Goal: Book appointment/travel/reservation

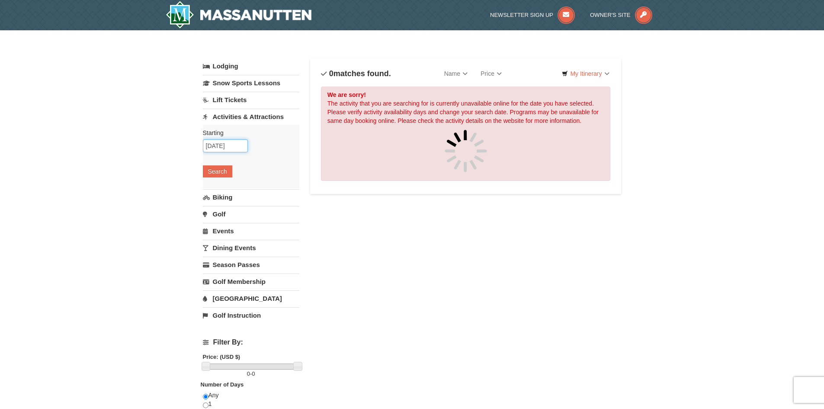
click at [221, 146] on input "[DATE]" at bounding box center [225, 145] width 45 height 13
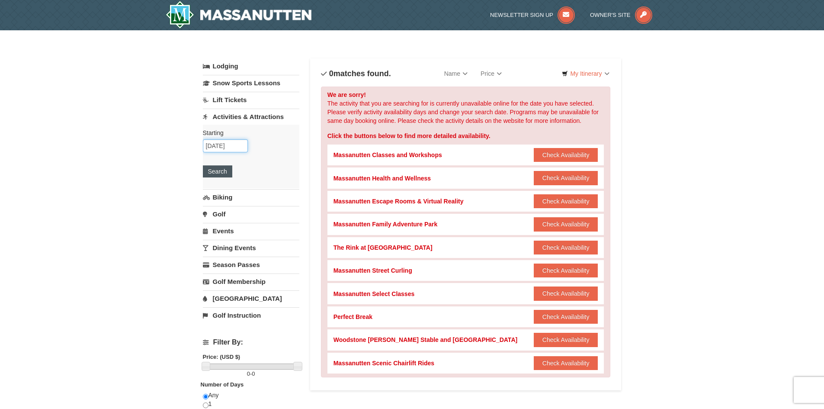
type input "[DATE]"
click at [228, 175] on button "Search" at bounding box center [217, 171] width 29 height 12
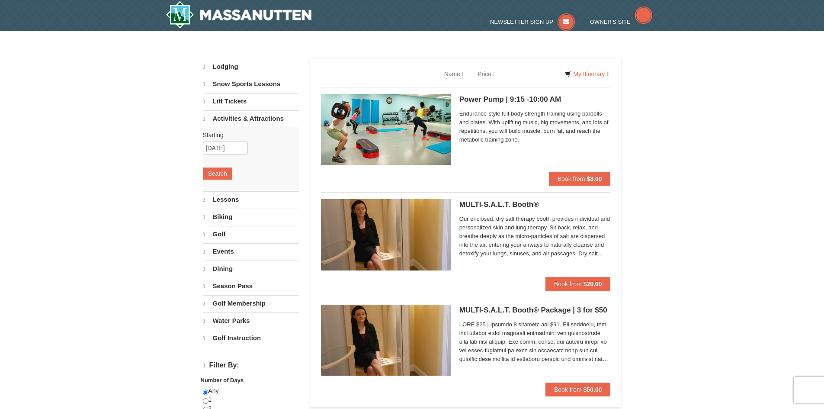
select select "10"
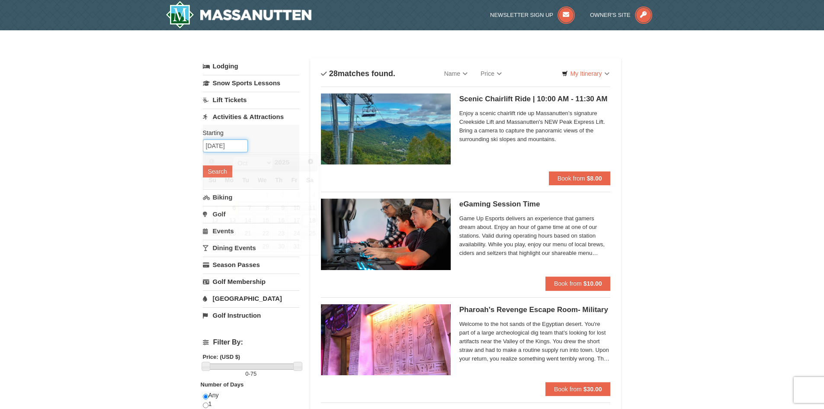
click at [221, 144] on input "[DATE]" at bounding box center [225, 145] width 45 height 13
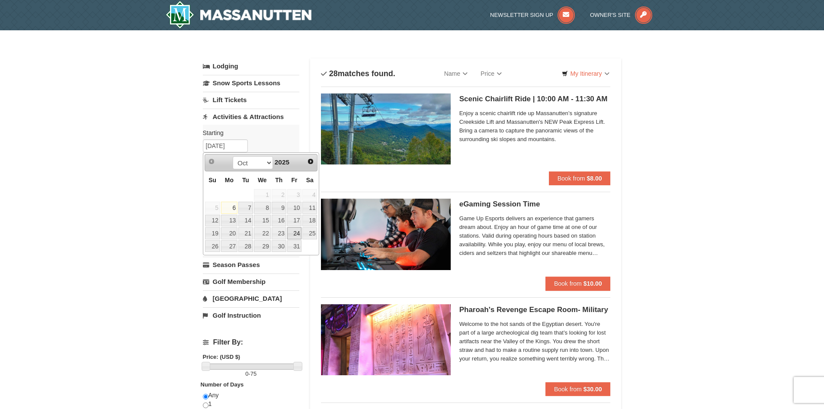
click at [294, 237] on link "24" at bounding box center [294, 233] width 15 height 12
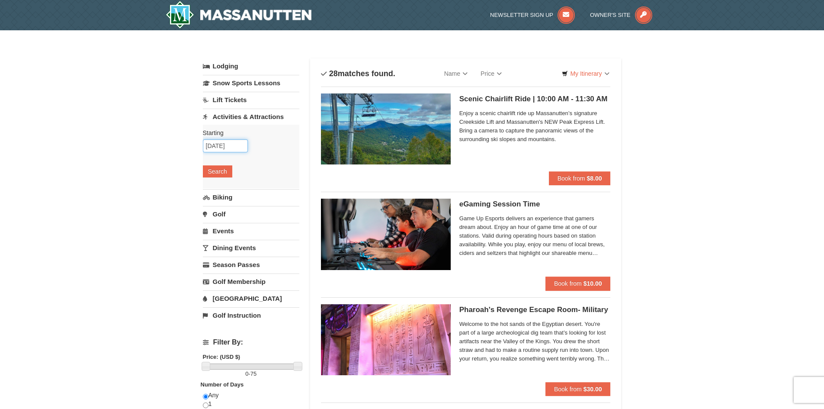
click at [221, 146] on input "10/24/2025" at bounding box center [225, 145] width 45 height 13
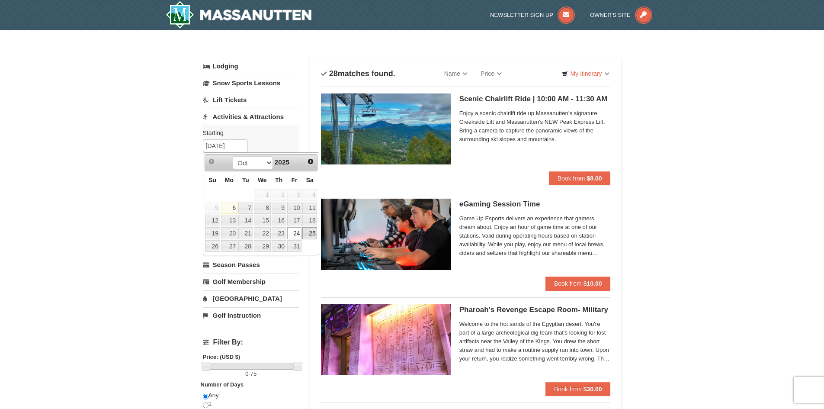
click at [307, 236] on link "25" at bounding box center [309, 233] width 15 height 12
type input "10/25/2025"
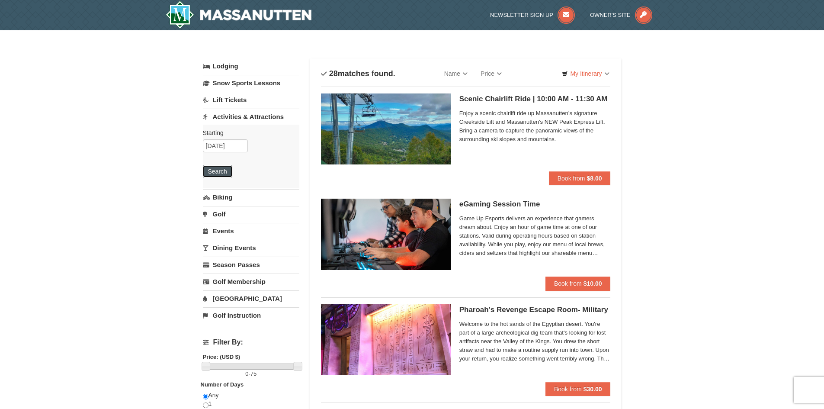
click at [217, 169] on button "Search" at bounding box center [217, 171] width 29 height 12
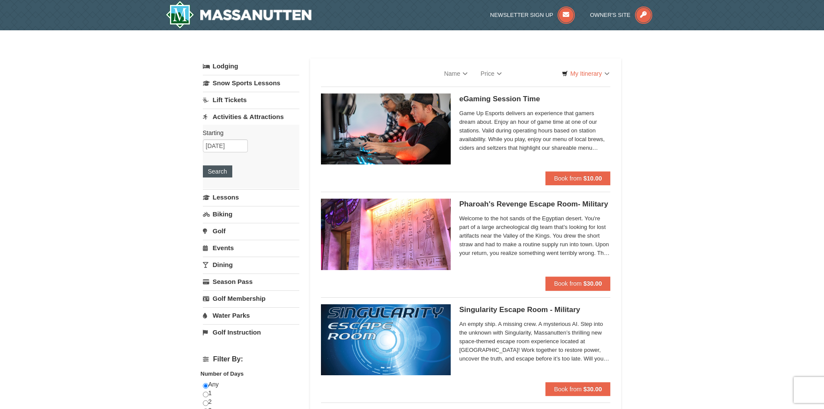
select select "10"
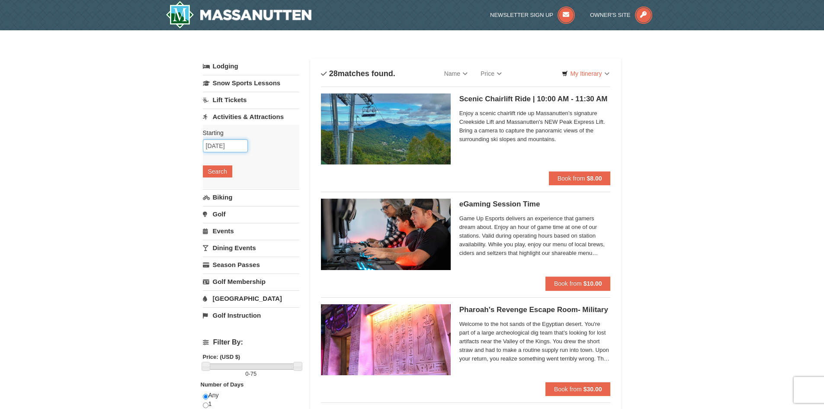
click at [222, 145] on input "10/25/2025" at bounding box center [225, 145] width 45 height 13
type input "[DATE]"
click at [219, 172] on button "Search" at bounding box center [217, 171] width 29 height 12
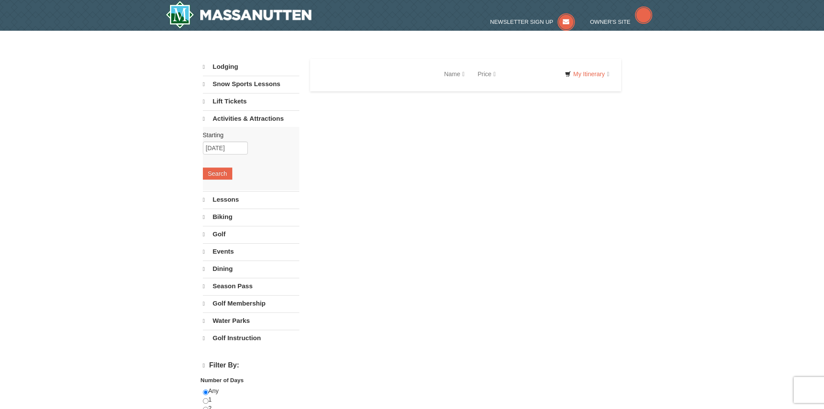
select select "10"
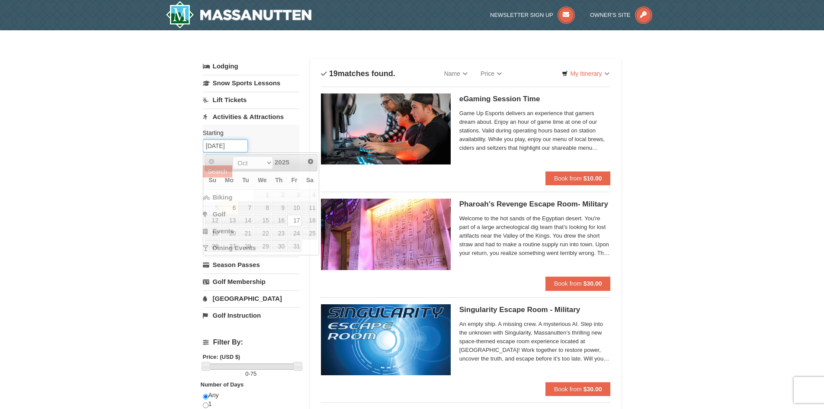
click at [219, 145] on input "[DATE]" at bounding box center [225, 145] width 45 height 13
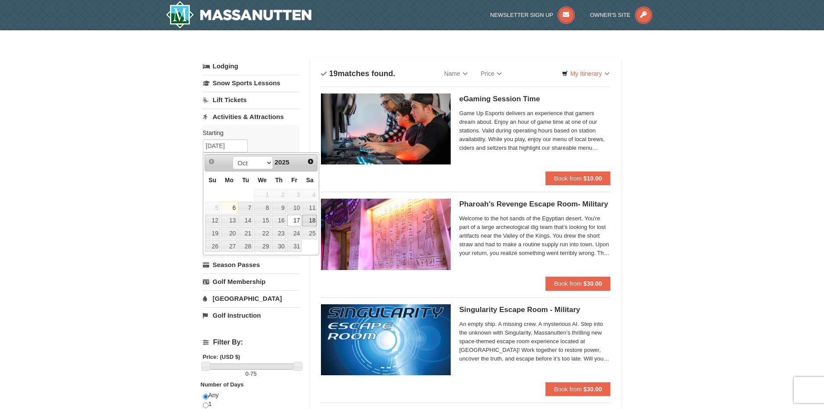
click at [311, 223] on link "18" at bounding box center [309, 221] width 15 height 12
type input "[DATE]"
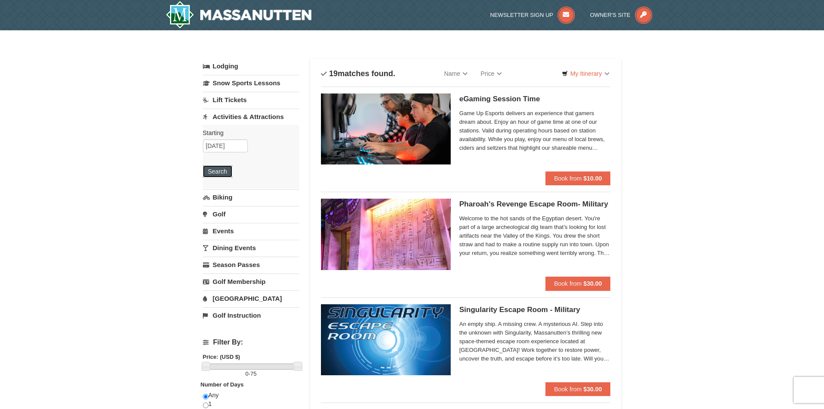
click at [218, 168] on button "Search" at bounding box center [217, 171] width 29 height 12
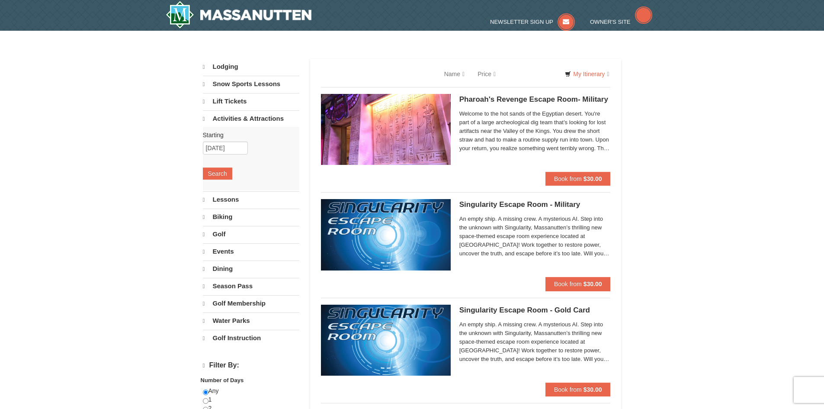
select select "10"
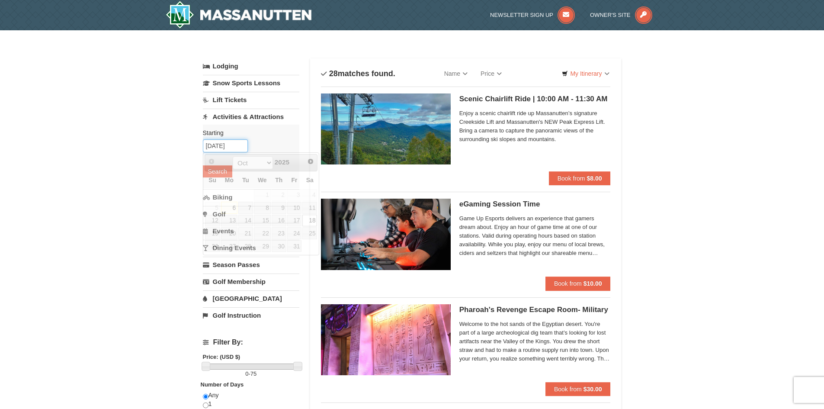
click at [227, 146] on input "[DATE]" at bounding box center [225, 145] width 45 height 13
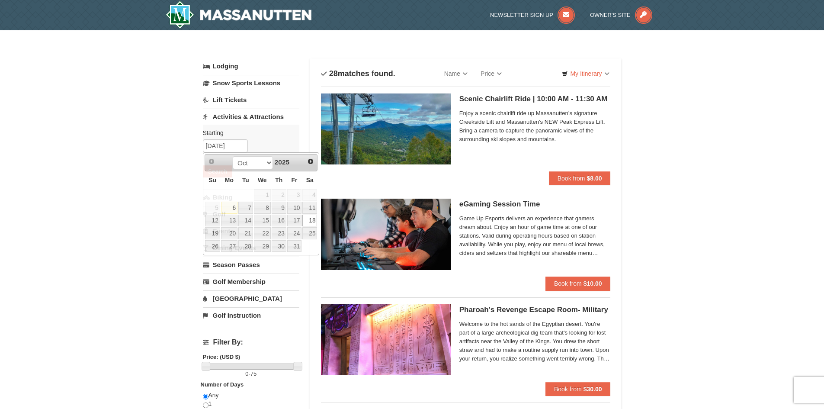
click at [346, 183] on li "Scenic Chairlift Ride | 10:00 AM - 11:30 AM Massanutten Scenic Chairlift Rides …" at bounding box center [466, 135] width 290 height 99
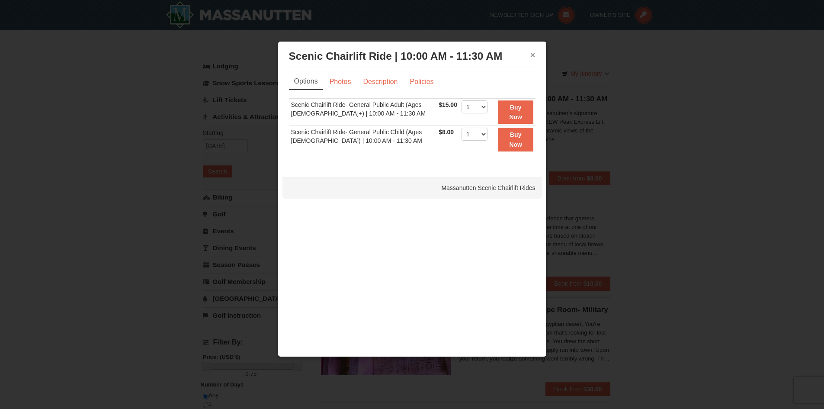
click at [533, 56] on button "×" at bounding box center [532, 55] width 5 height 9
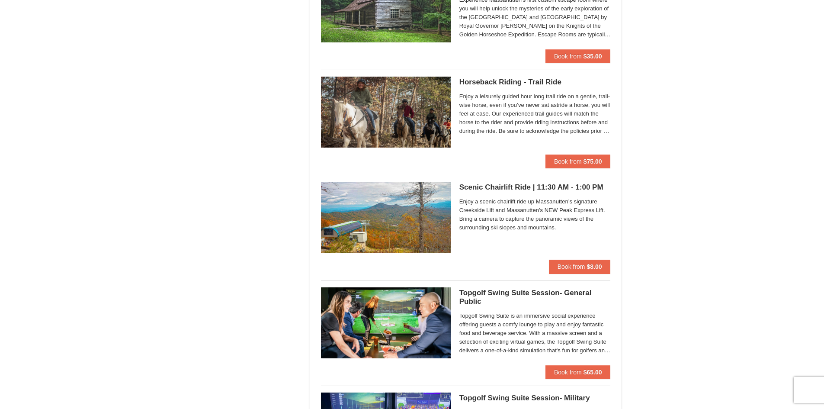
scroll to position [1049, 0]
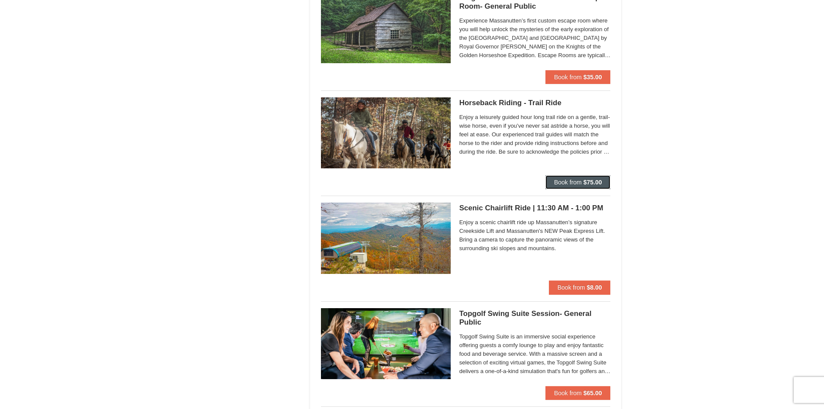
click at [564, 185] on span "Book from" at bounding box center [568, 182] width 28 height 7
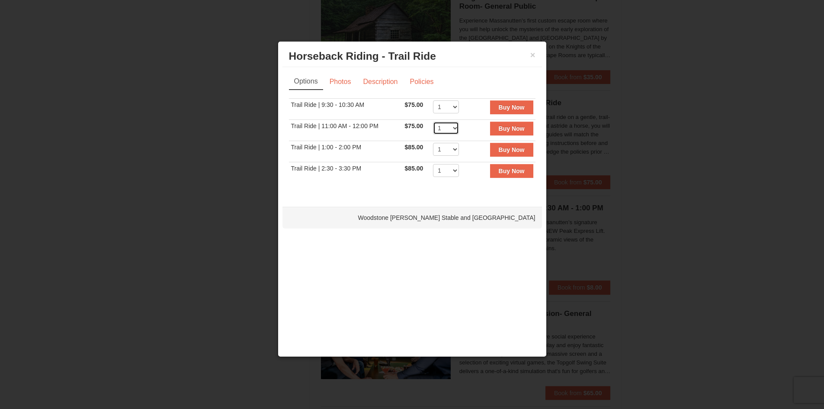
click at [448, 129] on select "1 2 3 4 5 6 7 8 9 10" at bounding box center [446, 128] width 26 height 13
select select "4"
click at [433, 122] on select "1 2 3 4 5 6 7 8 9 10" at bounding box center [446, 128] width 26 height 13
click at [531, 56] on button "×" at bounding box center [532, 55] width 5 height 9
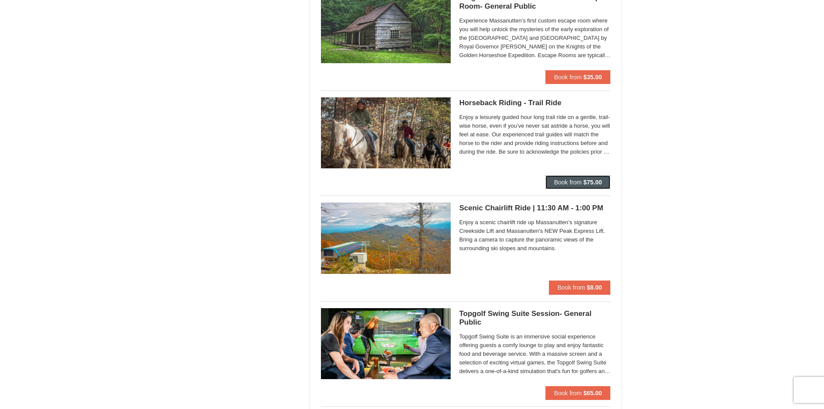
click at [558, 183] on span "Book from" at bounding box center [568, 182] width 28 height 7
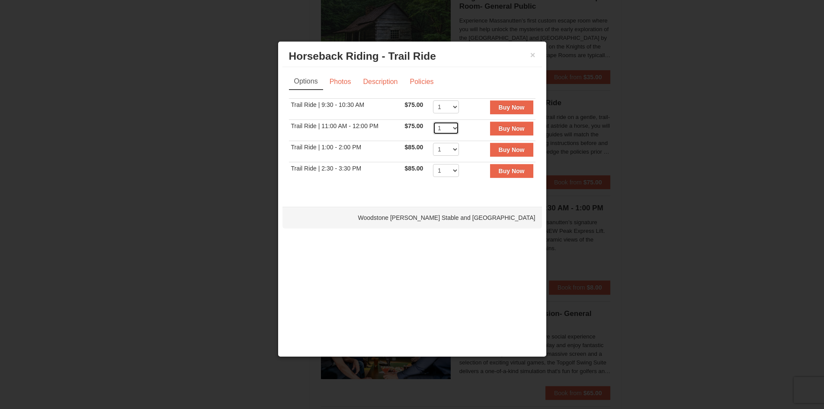
click at [445, 124] on select "1 2 3 4 5 6 7 8 9 10" at bounding box center [446, 128] width 26 height 13
select select "4"
click at [433, 122] on select "1 2 3 4 5 6 7 8 9 10" at bounding box center [446, 128] width 26 height 13
click at [497, 129] on button "Buy Now" at bounding box center [511, 129] width 43 height 14
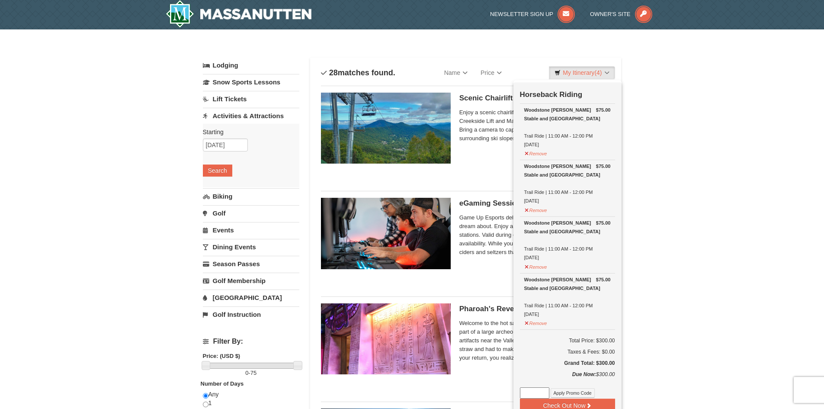
scroll to position [3, 0]
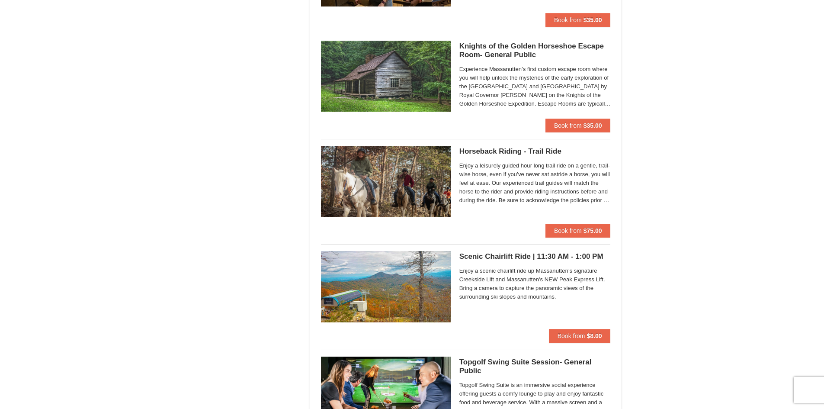
scroll to position [1084, 0]
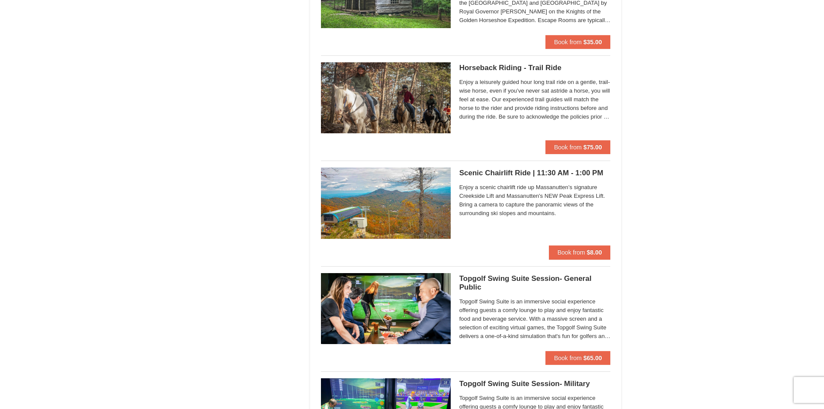
click at [503, 170] on h5 "Scenic Chairlift Ride | 11:30 AM - 1:00 PM Massanutten Scenic Chairlift Rides" at bounding box center [534, 173] width 151 height 9
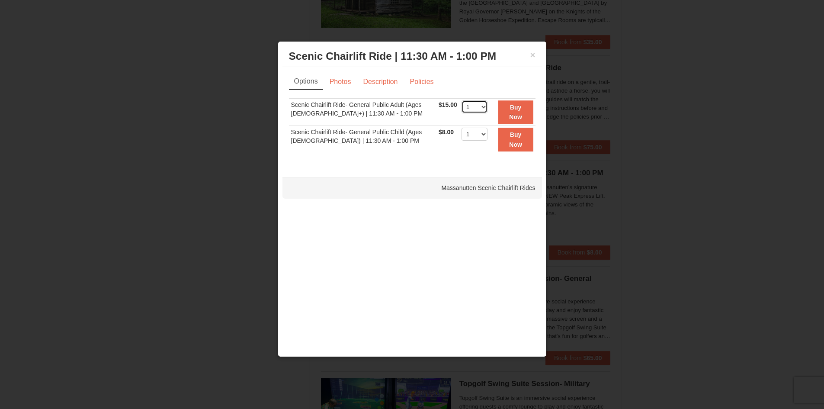
click at [469, 108] on select "1 2 3 4 5 6 7 8 9 10 11 12 13 14 15 16 17 18 19 20 21 22" at bounding box center [474, 106] width 26 height 13
select select "3"
click at [461, 100] on select "1 2 3 4 5 6 7 8 9 10 11 12 13 14 15 16 17 18 19 20 21 22" at bounding box center [474, 106] width 26 height 13
click at [469, 138] on select "1 2 3 4 5 6 7 8 9 10 11 12 13 14 15 16 17 18 19 20 21 22" at bounding box center [474, 134] width 26 height 13
select select "2"
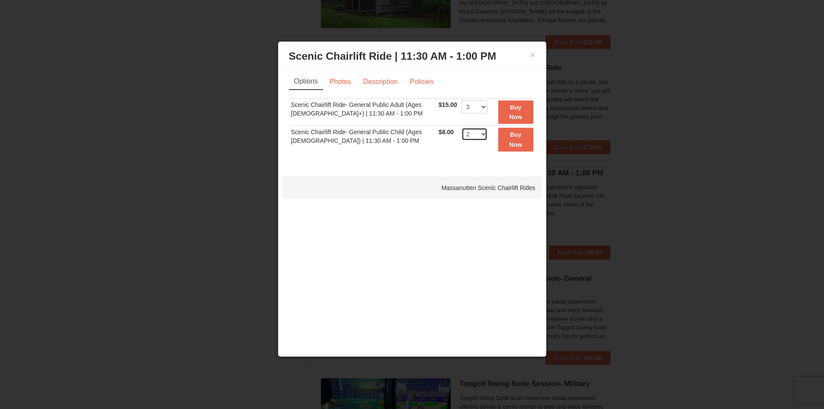
click at [461, 128] on select "1 2 3 4 5 6 7 8 9 10 11 12 13 14 15 16 17 18 19 20 21 22" at bounding box center [474, 134] width 26 height 13
click at [509, 118] on strong "Buy Now" at bounding box center [515, 112] width 13 height 16
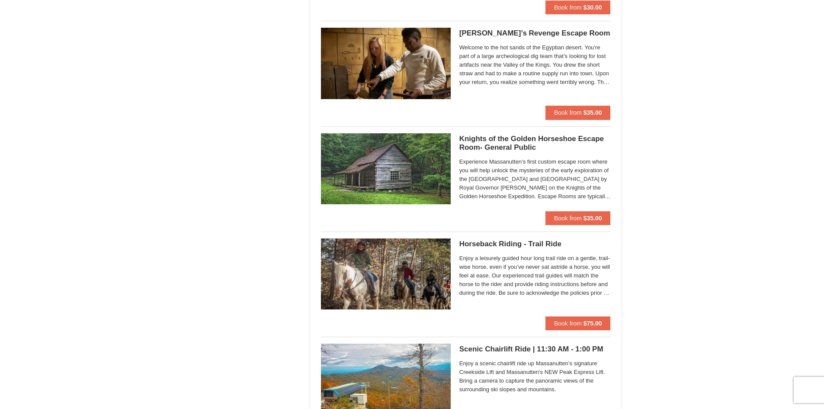
scroll to position [911, 0]
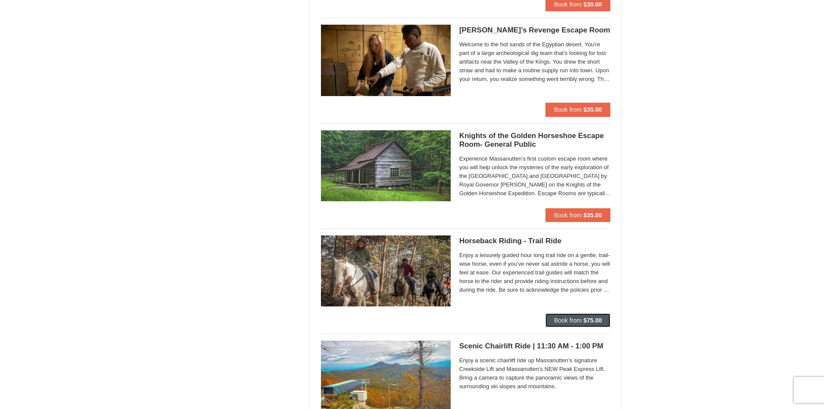
click at [554, 316] on button "Book from $75.00" at bounding box center [577, 320] width 65 height 14
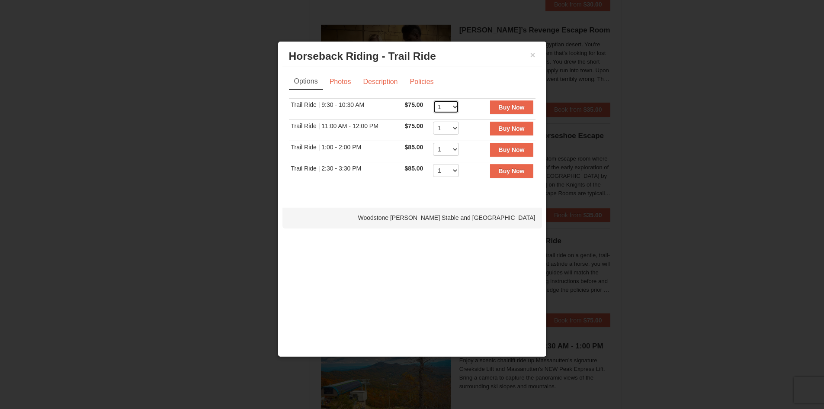
click at [437, 111] on select "1 2 3 4 5 6 7 8 9" at bounding box center [446, 106] width 26 height 13
select select "5"
click at [433, 100] on select "1 2 3 4 5 6 7 8 9" at bounding box center [446, 106] width 26 height 13
click at [494, 109] on button "Buy Now" at bounding box center [511, 107] width 43 height 14
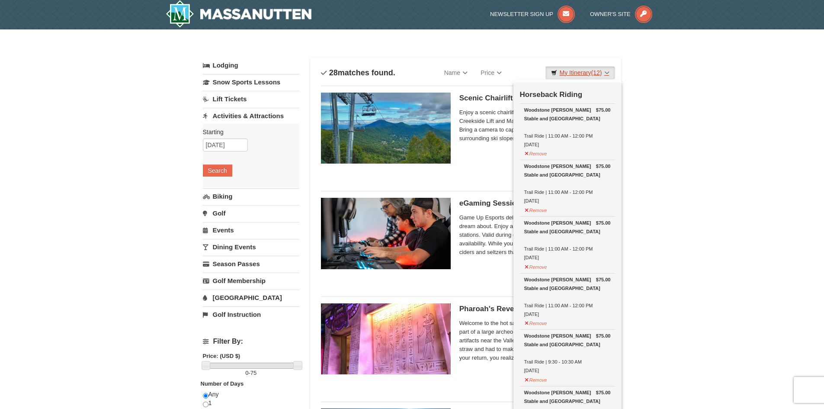
scroll to position [3, 0]
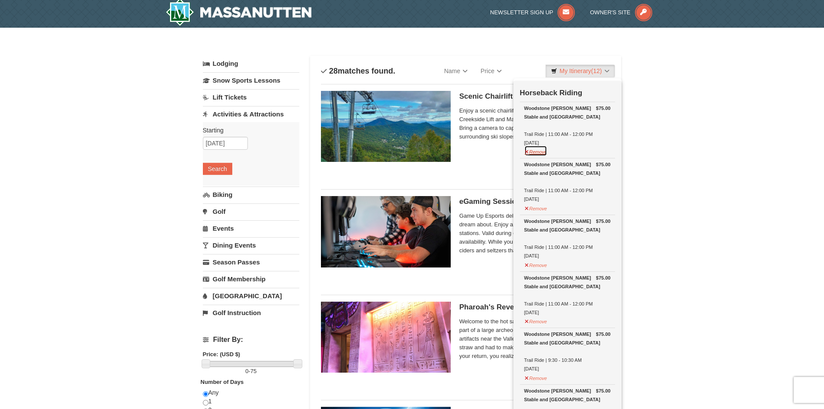
click at [538, 154] on button "Remove" at bounding box center [535, 150] width 23 height 11
click at [539, 153] on button "Remove" at bounding box center [535, 150] width 23 height 11
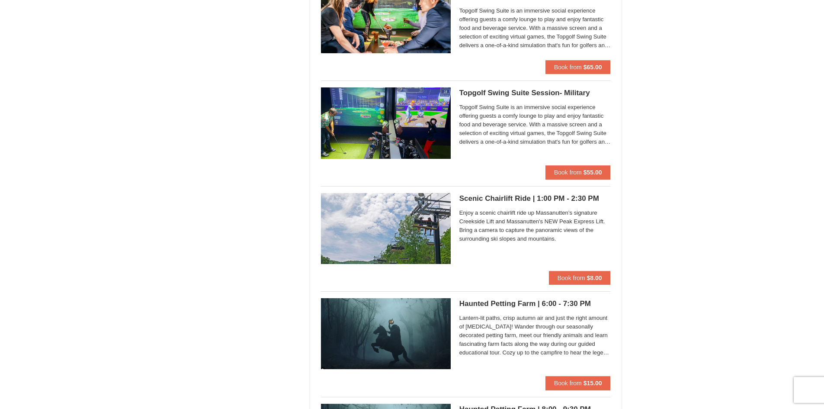
scroll to position [1384, 0]
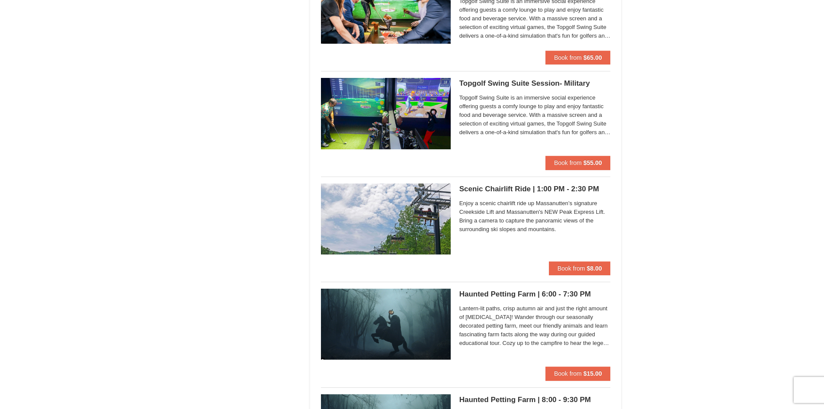
click at [563, 211] on span "Enjoy a scenic chairlift ride up Massanutten’s signature Creekside Lift and Mas…" at bounding box center [534, 216] width 151 height 35
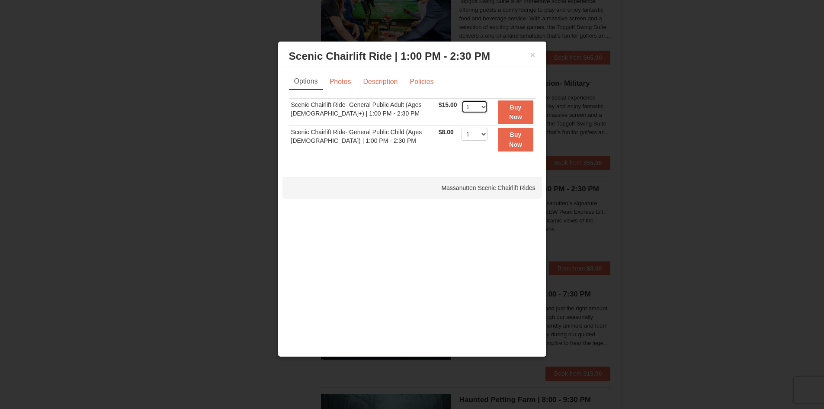
click at [467, 109] on select "1 2 3 4 5 6 7 8 9 10 11 12 13 14 15 16 17 18 19 20 21 22" at bounding box center [474, 106] width 26 height 13
select select "3"
click at [461, 100] on select "1 2 3 4 5 6 7 8 9 10 11 12 13 14 15 16 17 18 19 20 21 22" at bounding box center [474, 106] width 26 height 13
click at [472, 131] on select "1 2 3 4 5 6 7 8 9 10 11 12 13 14 15 16 17 18 19 20 21 22" at bounding box center [474, 134] width 26 height 13
select select "2"
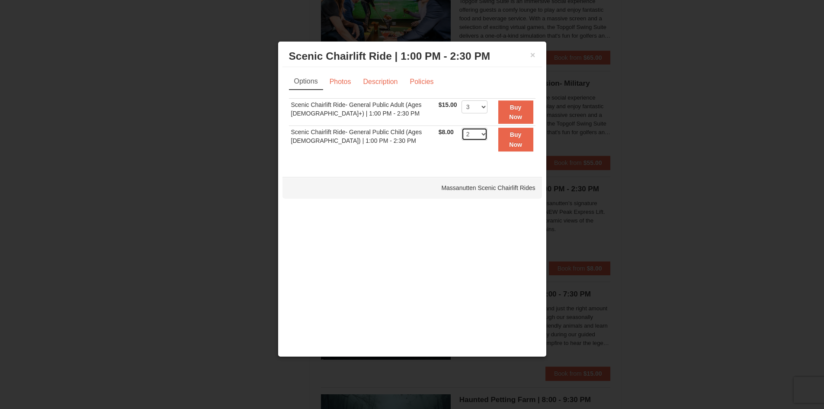
click at [461, 128] on select "1 2 3 4 5 6 7 8 9 10 11 12 13 14 15 16 17 18 19 20 21 22" at bounding box center [474, 134] width 26 height 13
drag, startPoint x: 512, startPoint y: 116, endPoint x: 510, endPoint y: 122, distance: 6.6
click at [510, 122] on button "Buy Now" at bounding box center [515, 112] width 35 height 24
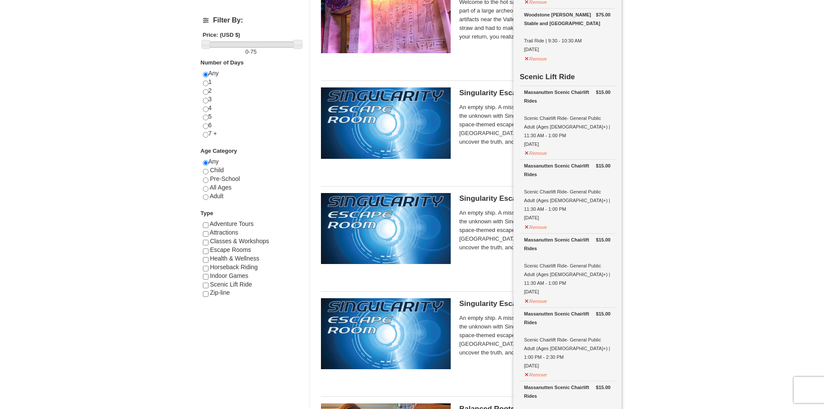
scroll to position [349, 0]
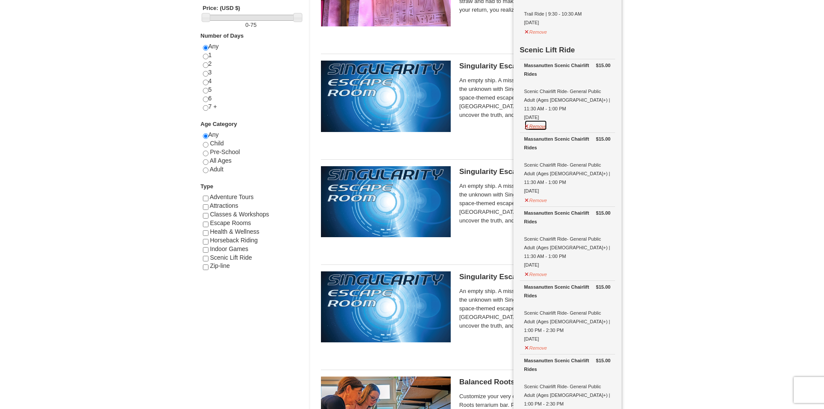
click at [540, 120] on button "Remove" at bounding box center [535, 125] width 23 height 11
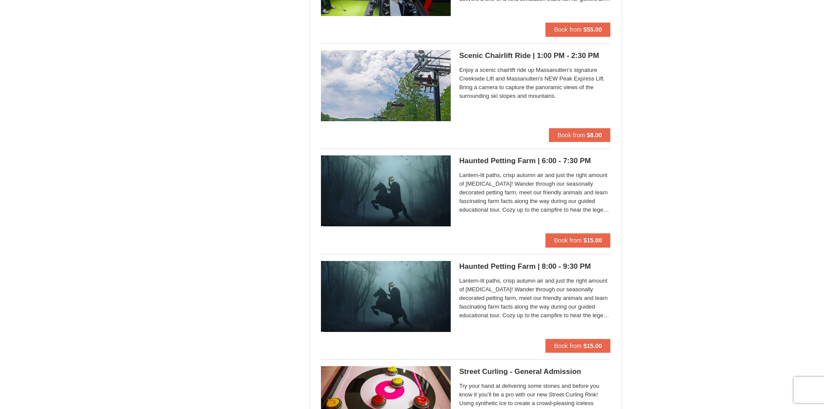
scroll to position [1516, 0]
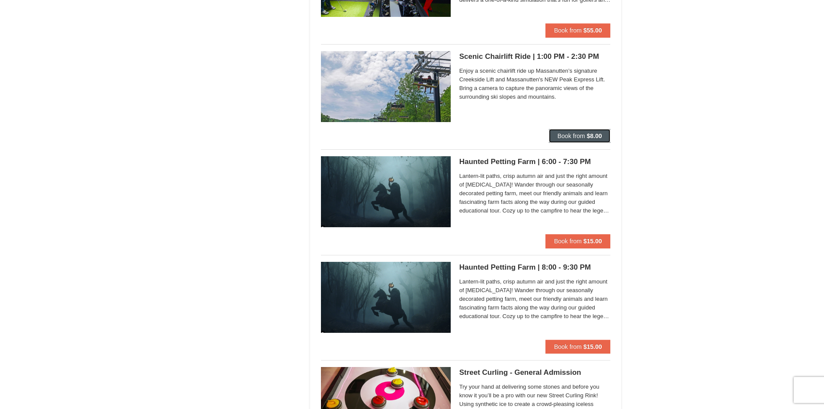
click at [565, 133] on span "Book from" at bounding box center [571, 135] width 28 height 7
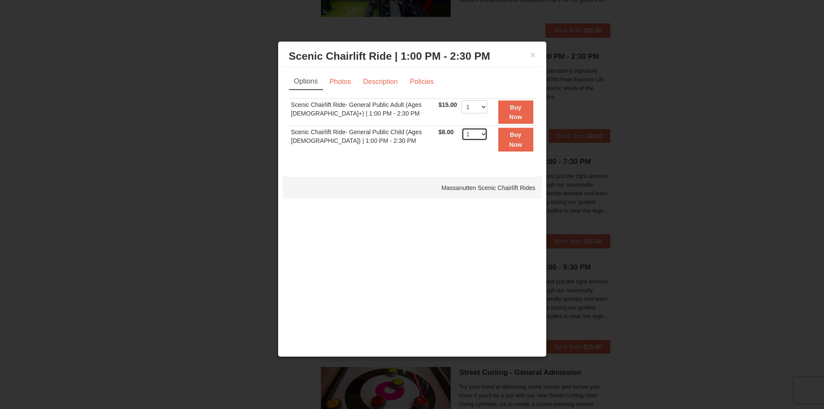
click at [477, 133] on select "1 2 3 4 5 6 7 8 9 10 11 12 13 14 15 16 17 18 19 20 21 22" at bounding box center [474, 134] width 26 height 13
select select "2"
click at [461, 128] on select "1 2 3 4 5 6 7 8 9 10 11 12 13 14 15 16 17 18 19 20 21 22" at bounding box center [474, 134] width 26 height 13
click at [506, 140] on button "Buy Now" at bounding box center [515, 140] width 35 height 24
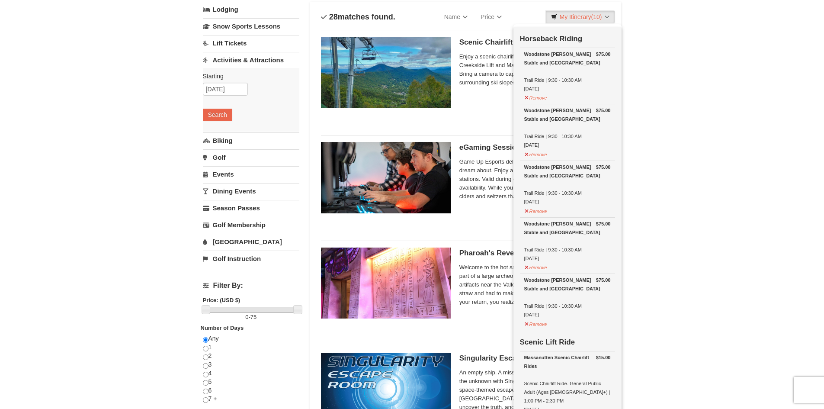
scroll to position [0, 0]
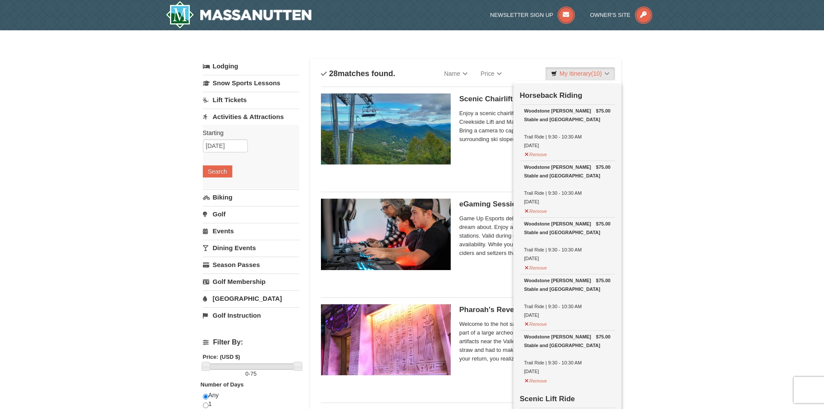
click at [229, 72] on link "Lodging" at bounding box center [251, 66] width 96 height 16
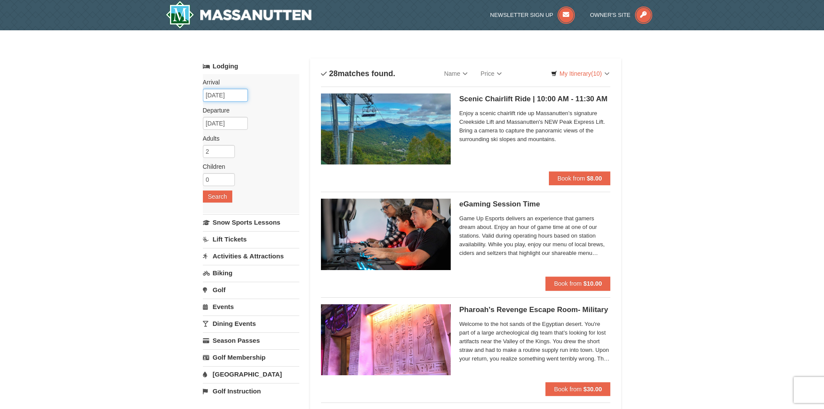
click at [222, 96] on input "[DATE]" at bounding box center [225, 95] width 45 height 13
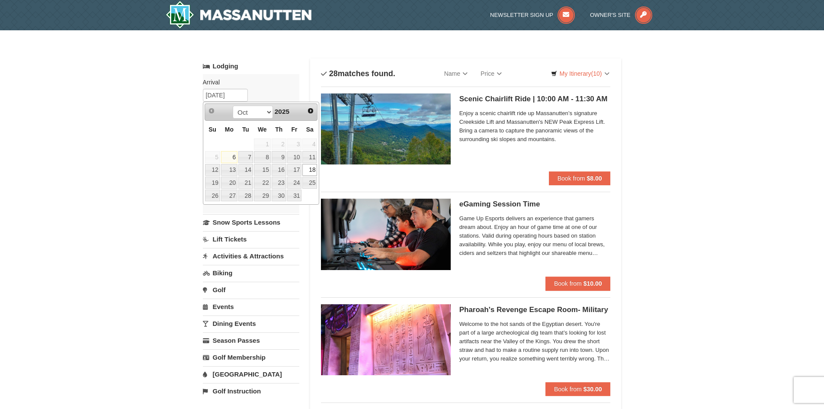
click at [270, 83] on label "Arrival Please format dates MM/DD/YYYY Please format dates MM/DD/YYYY" at bounding box center [248, 82] width 90 height 9
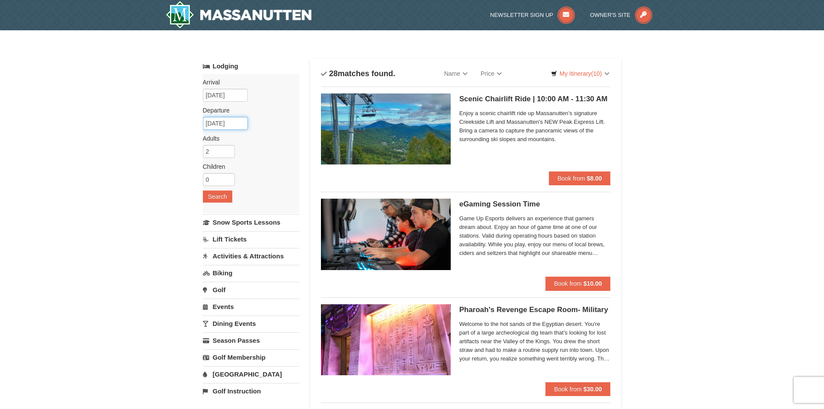
click at [234, 121] on input "[DATE]" at bounding box center [225, 123] width 45 height 13
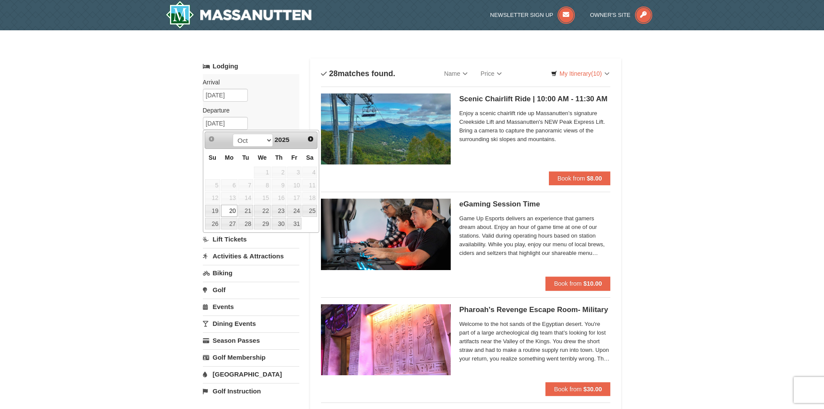
click at [221, 210] on link "20" at bounding box center [229, 211] width 16 height 12
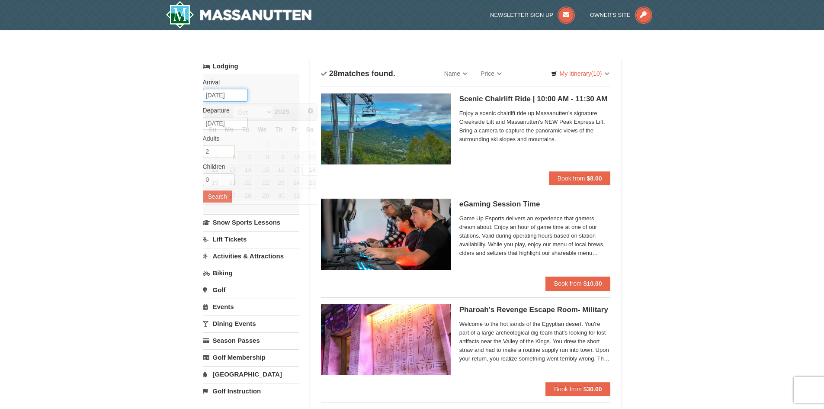
click at [231, 92] on input "[DATE]" at bounding box center [225, 95] width 45 height 13
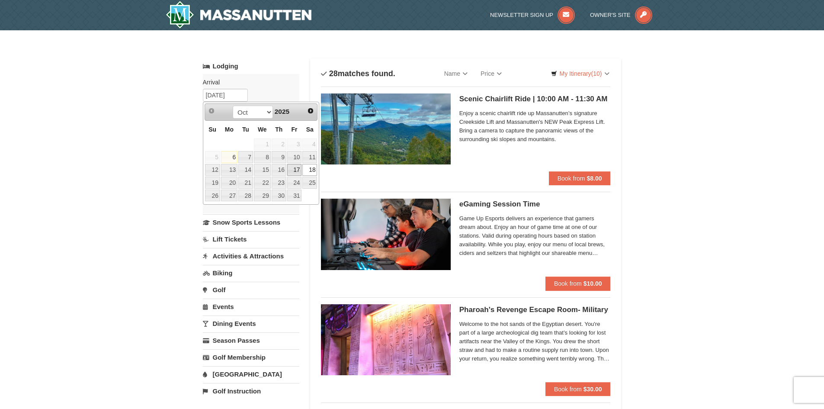
click at [291, 169] on link "17" at bounding box center [294, 170] width 15 height 12
type input "[DATE]"
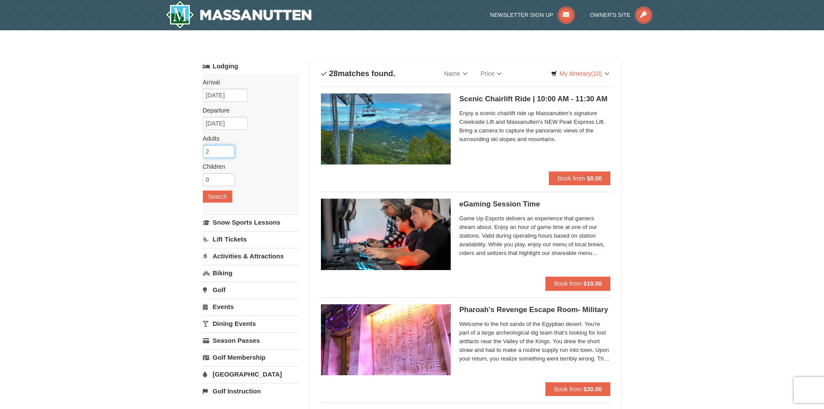
click at [212, 148] on input "2" at bounding box center [219, 151] width 32 height 13
type input "3"
click at [231, 148] on input "3" at bounding box center [219, 151] width 32 height 13
click at [223, 182] on input "0" at bounding box center [219, 179] width 32 height 13
type input "2"
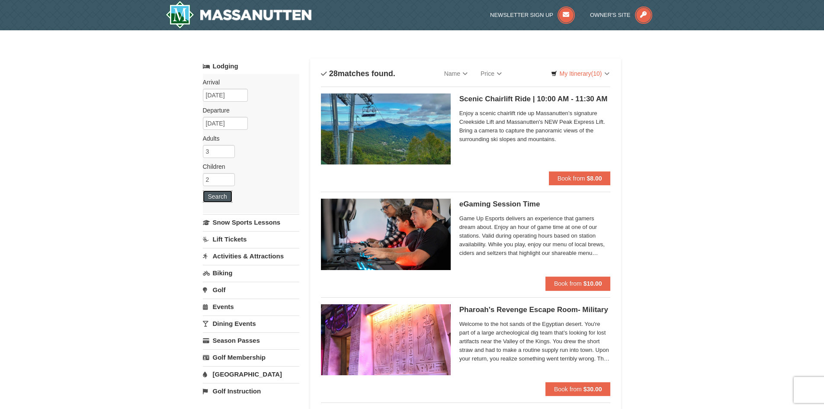
click at [211, 192] on button "Search" at bounding box center [217, 196] width 29 height 12
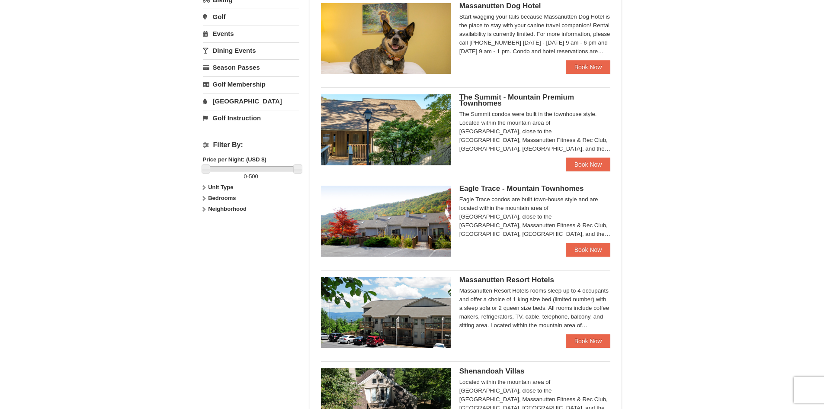
scroll to position [346, 0]
